Goal: Task Accomplishment & Management: Use online tool/utility

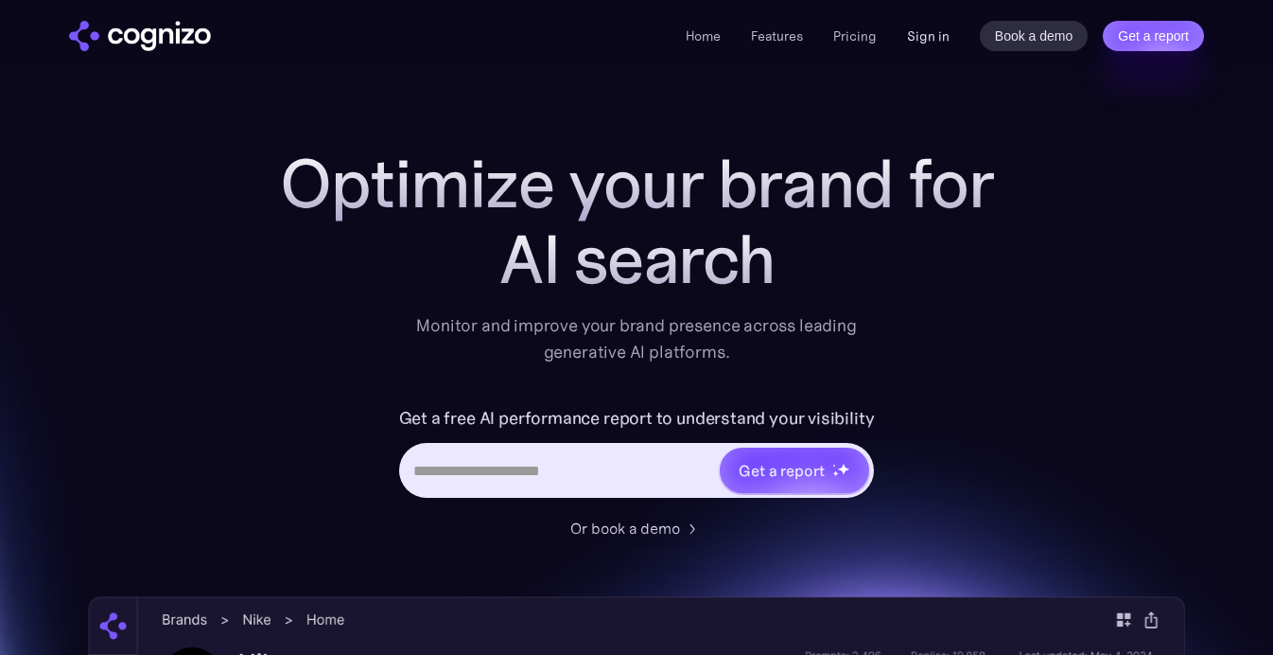
click at [924, 37] on link "Sign in" at bounding box center [928, 36] width 43 height 23
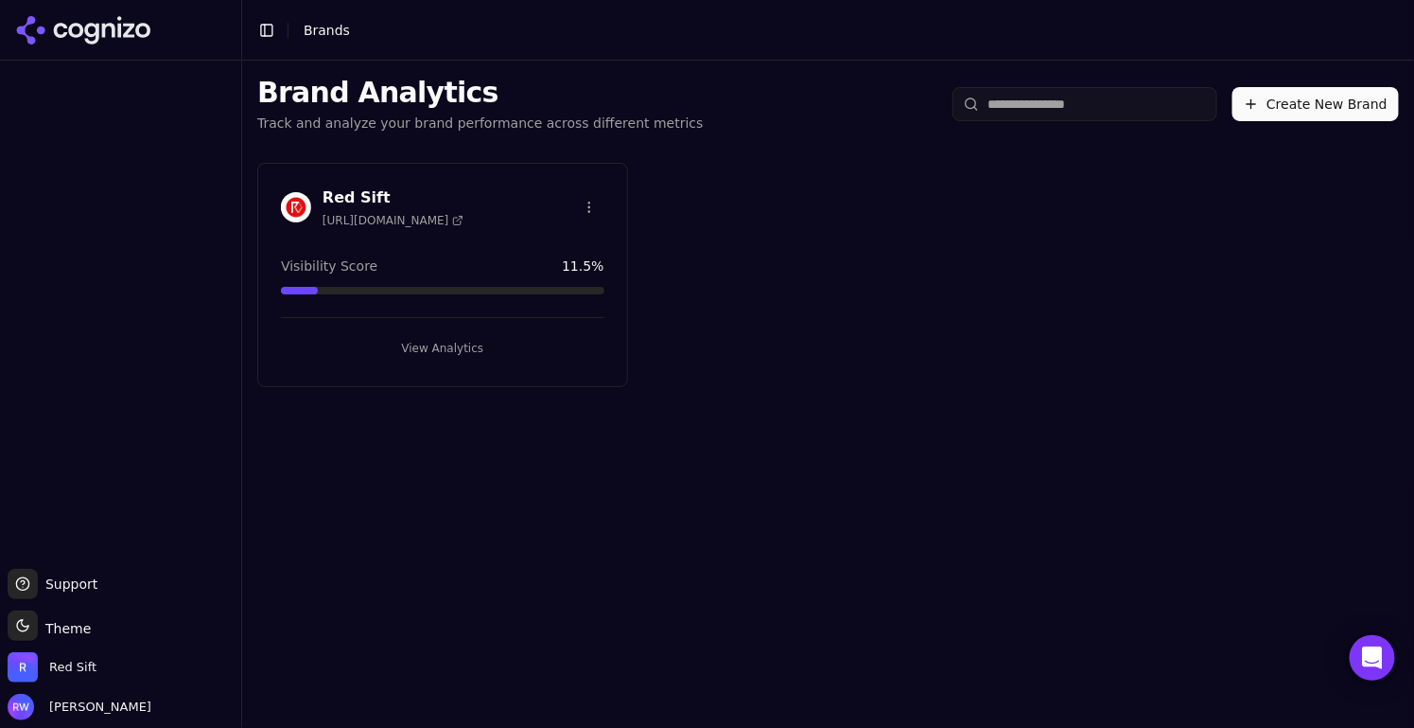
click at [492, 348] on button "View Analytics" at bounding box center [443, 348] width 324 height 30
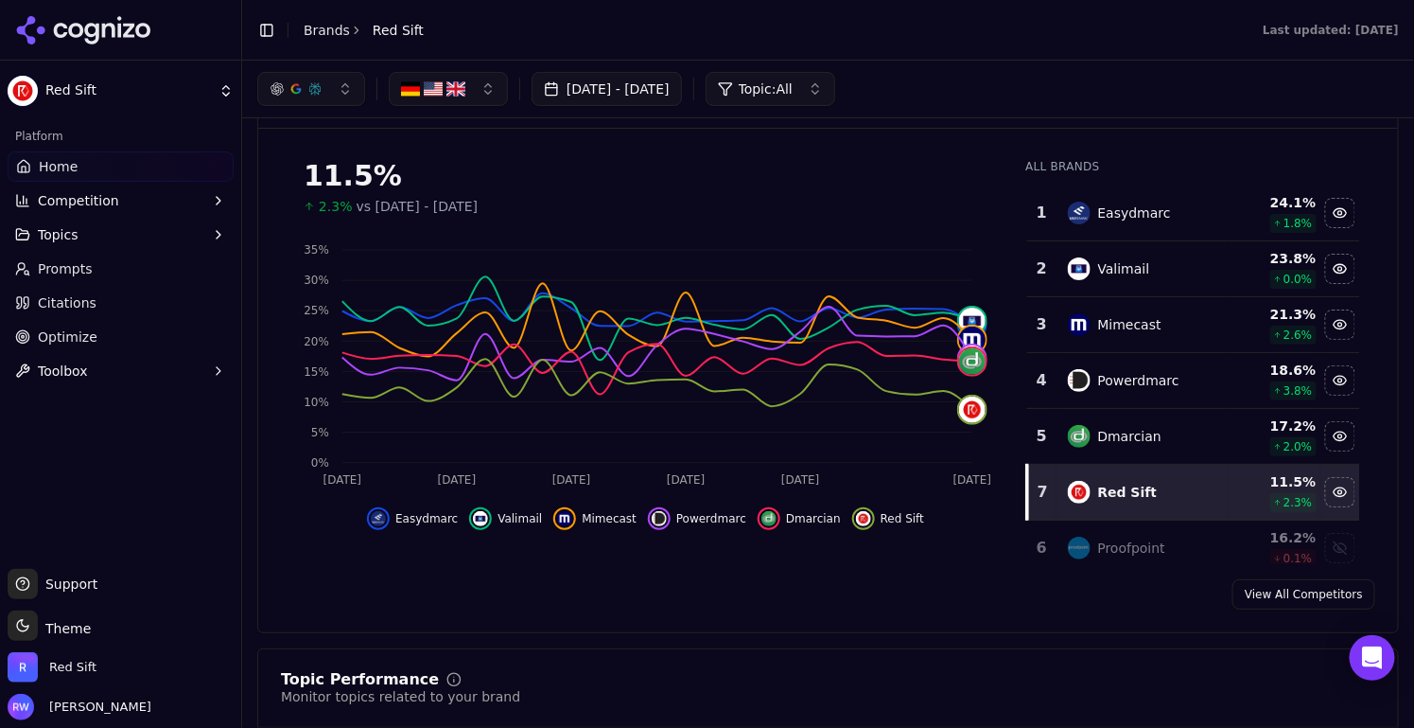
scroll to position [300, 0]
